Goal: Task Accomplishment & Management: Complete application form

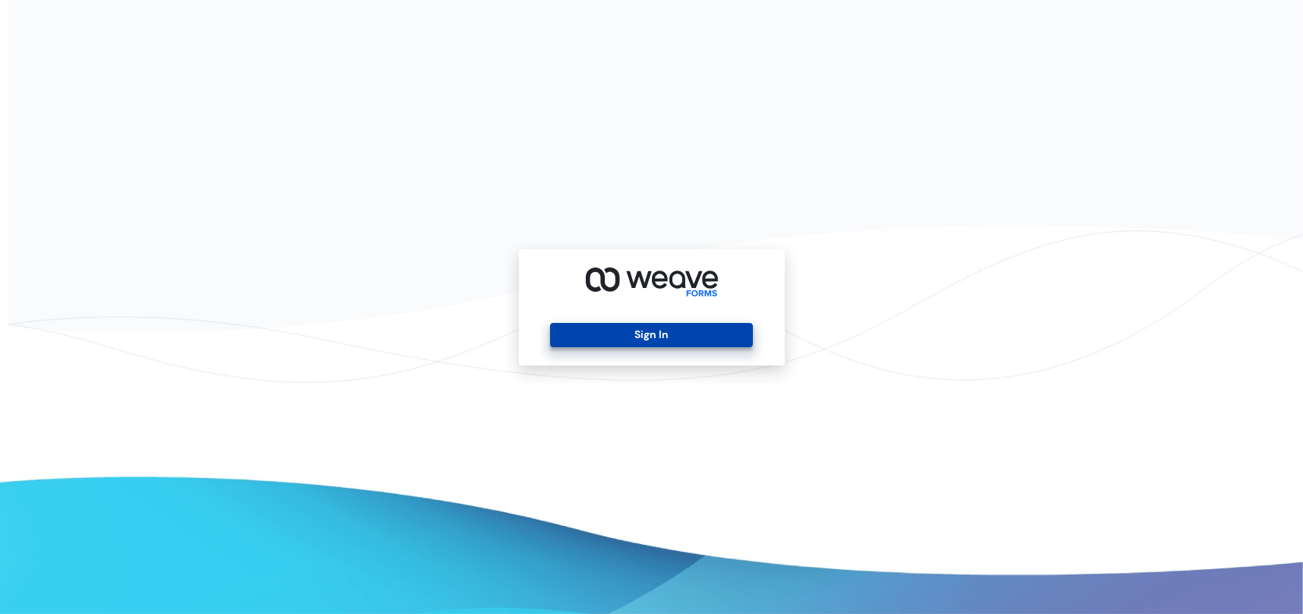
click at [686, 330] on button "Sign In" at bounding box center [651, 335] width 203 height 24
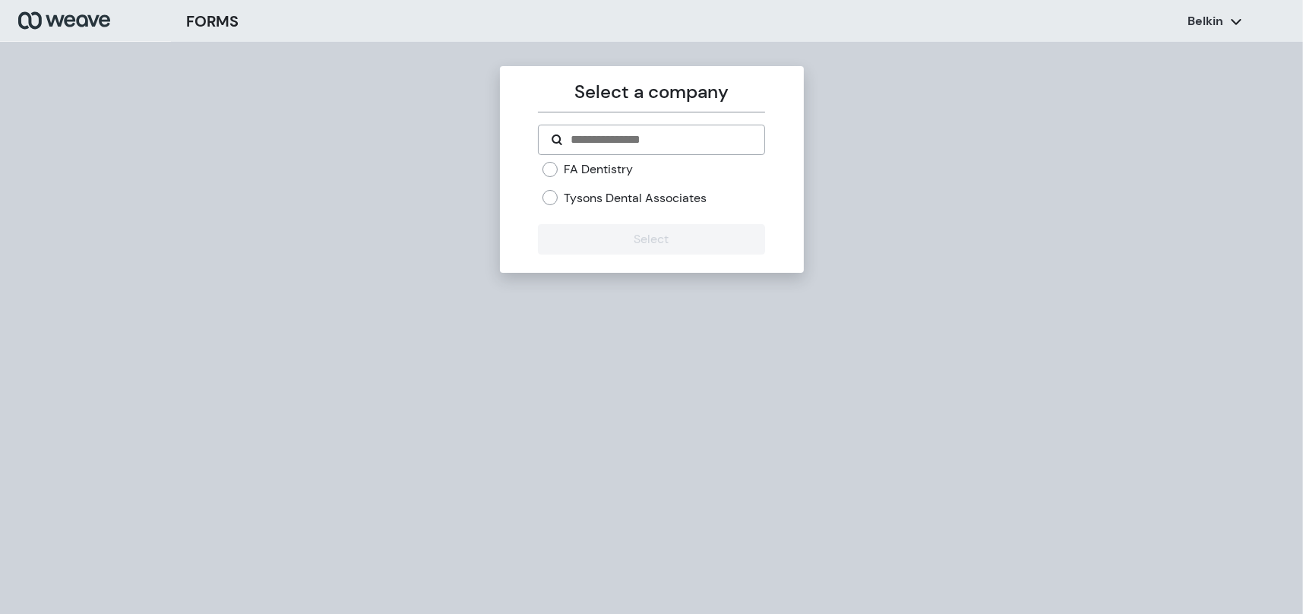
click at [603, 199] on label "Tysons Dental Associates" at bounding box center [635, 198] width 143 height 17
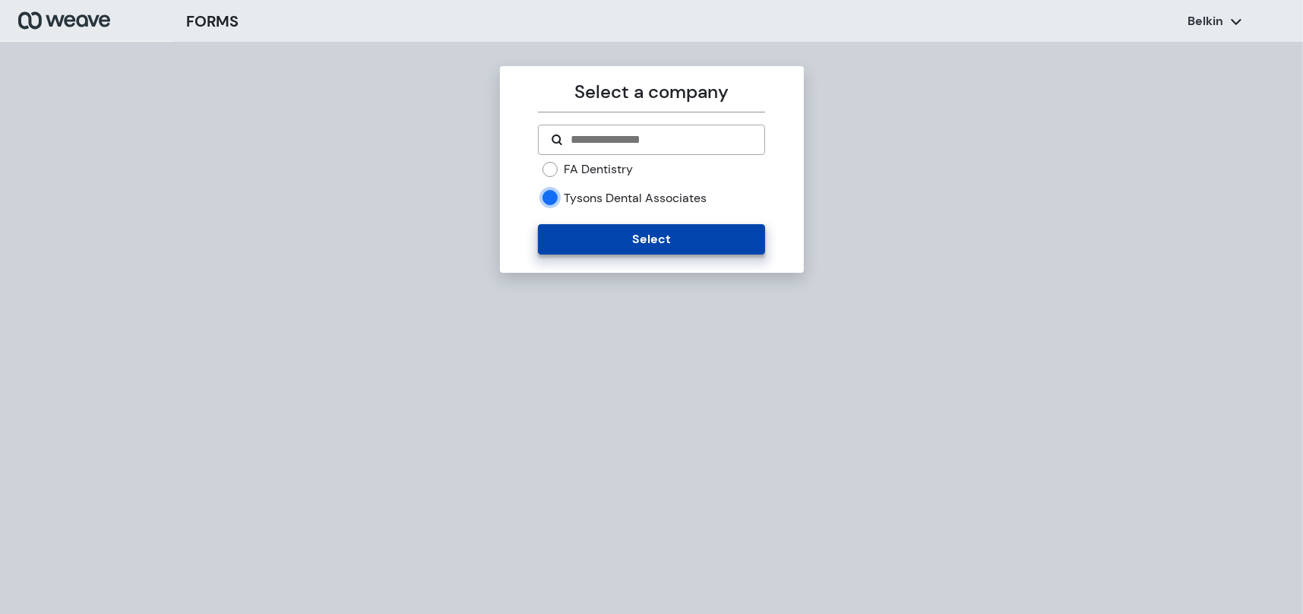
click at [613, 237] on button "Select" at bounding box center [651, 239] width 227 height 30
